Goal: Navigation & Orientation: Find specific page/section

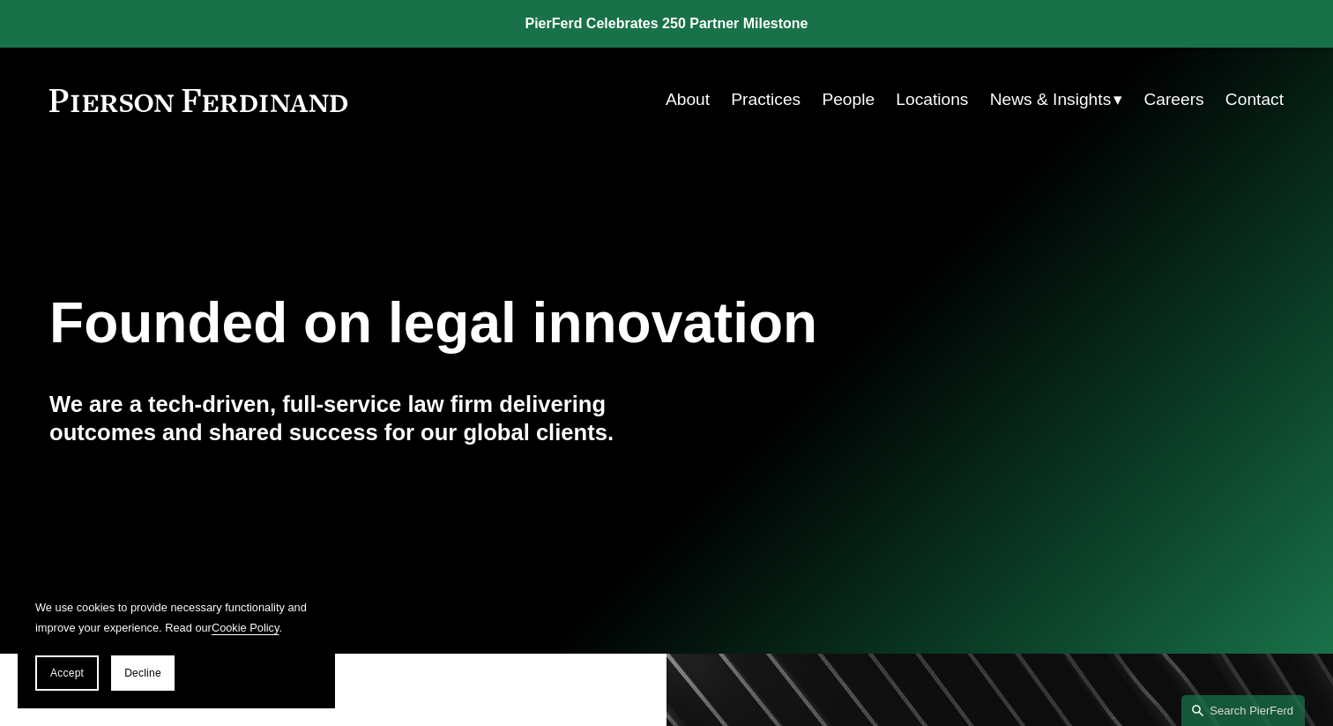
click at [848, 99] on link "People" at bounding box center [848, 100] width 53 height 34
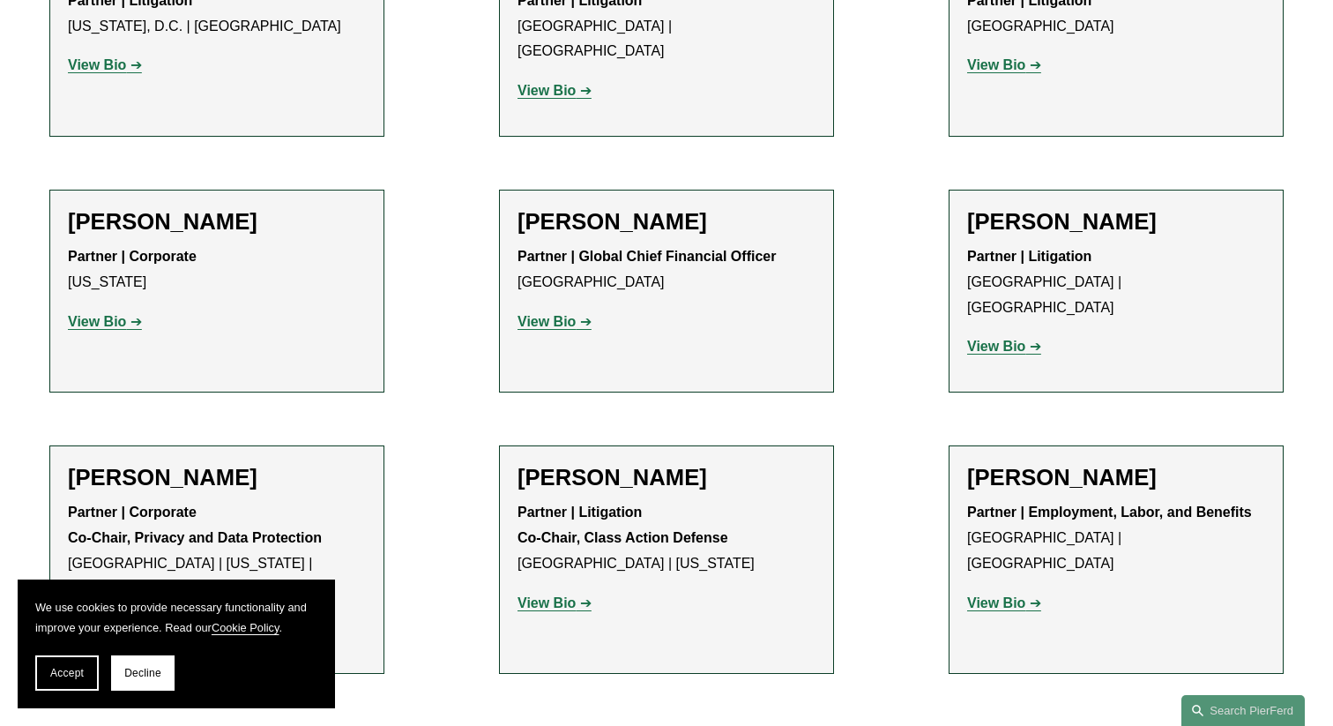
scroll to position [14174, 0]
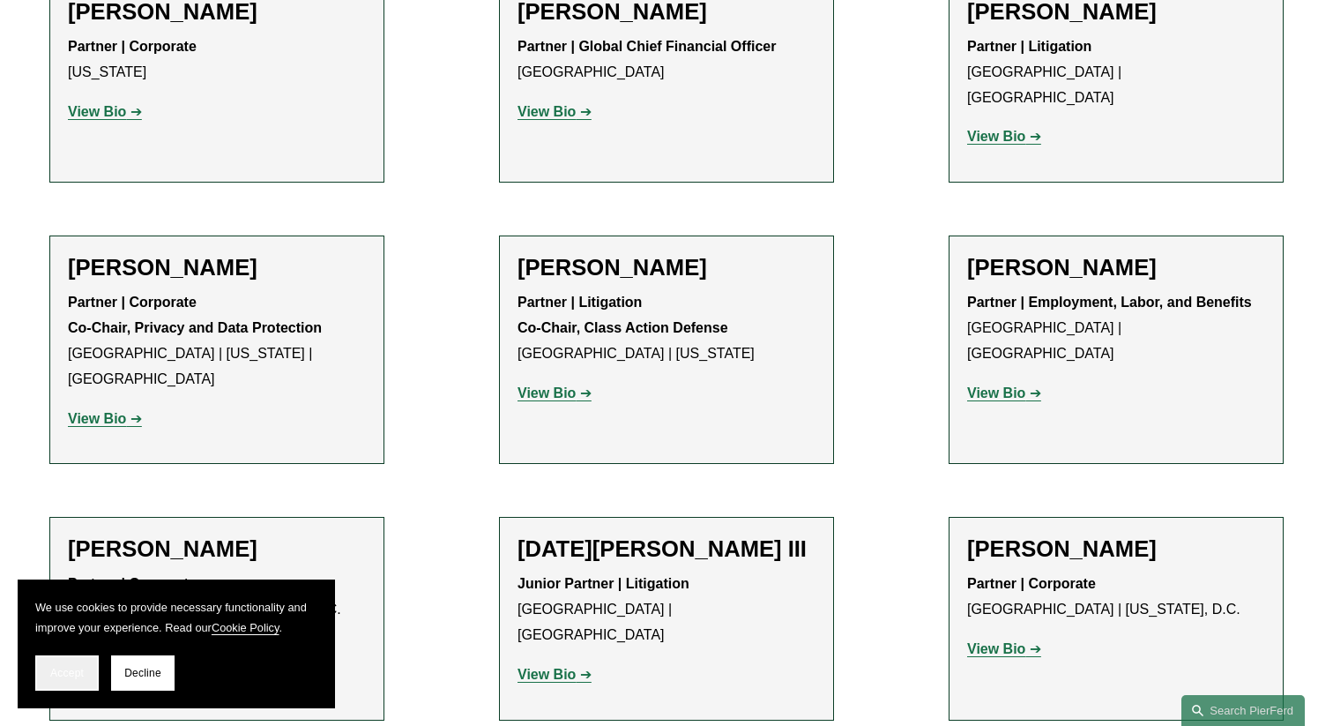
click at [66, 671] on span "Accept" at bounding box center [67, 673] width 34 height 12
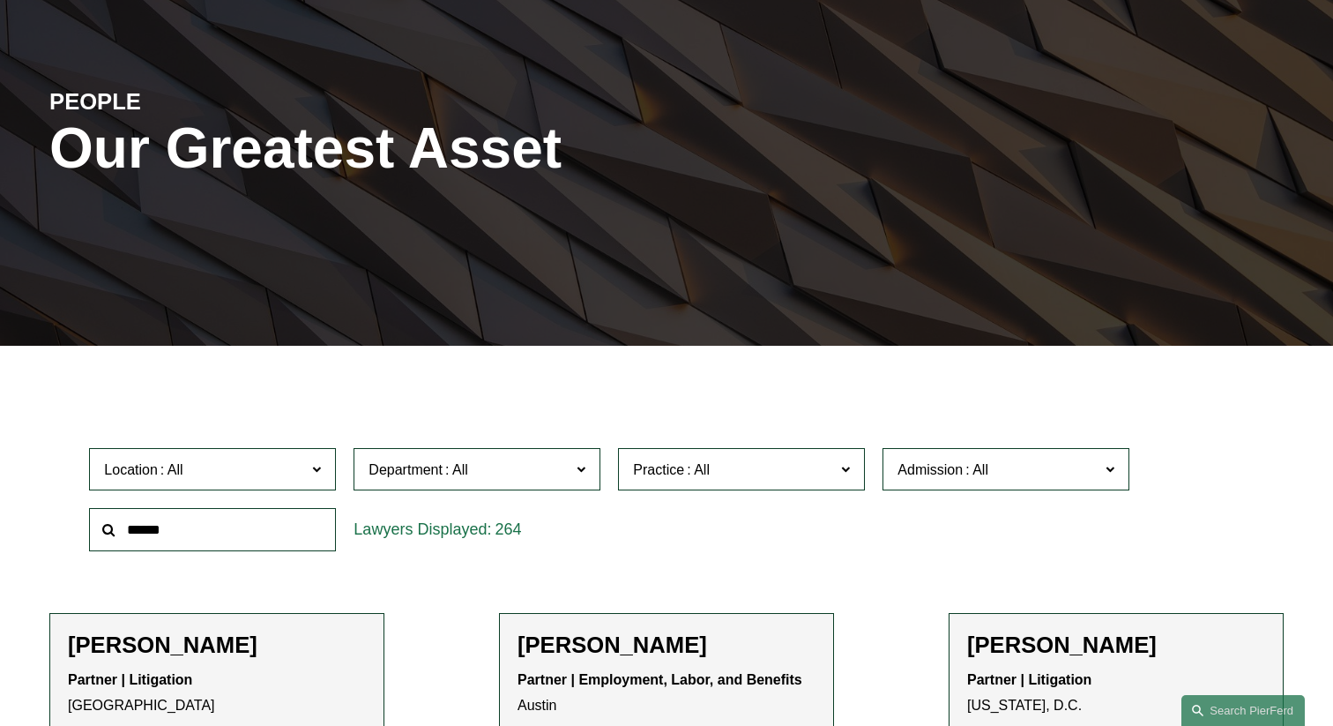
scroll to position [0, 0]
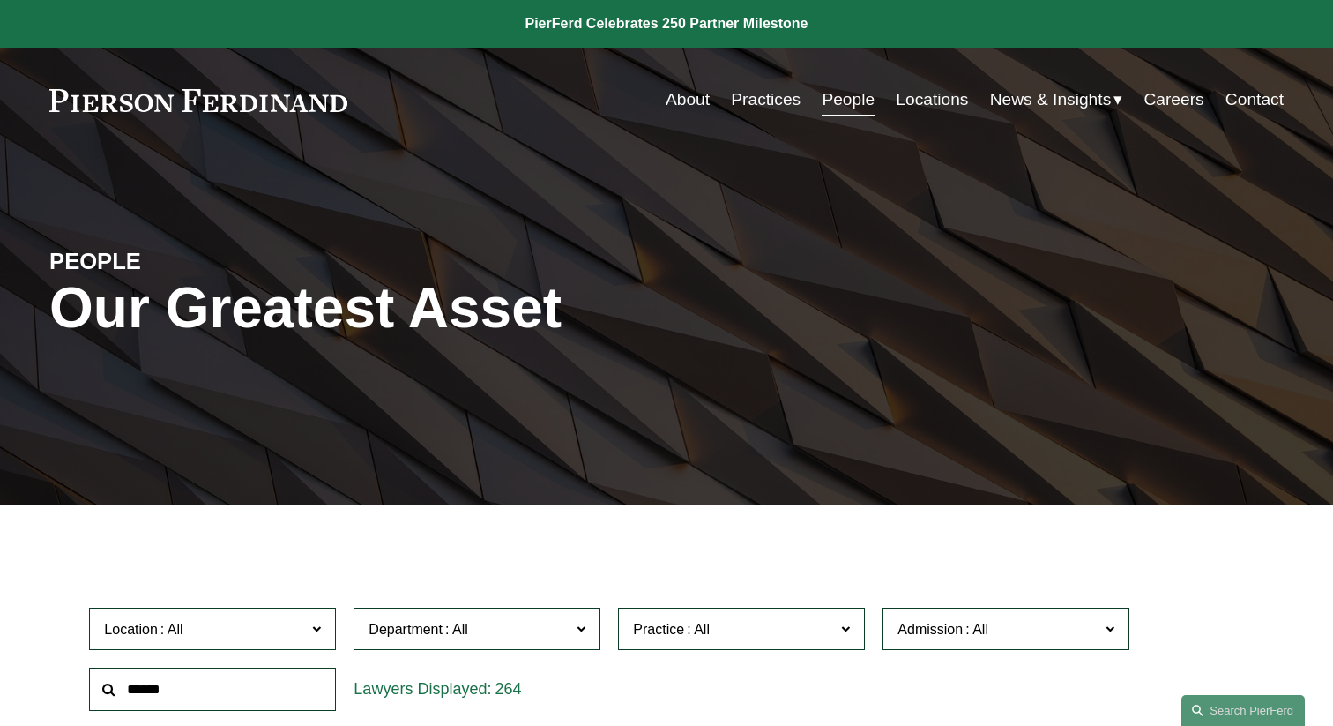
click at [1170, 103] on link "Careers" at bounding box center [1174, 100] width 60 height 34
